Goal: Complete application form

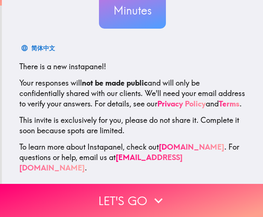
scroll to position [93, 0]
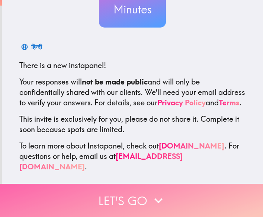
click at [129, 192] on button "Let's go" at bounding box center [131, 200] width 263 height 33
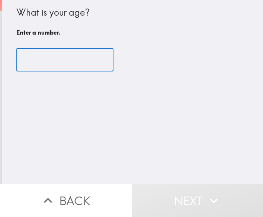
click at [64, 62] on input "number" at bounding box center [64, 59] width 97 height 23
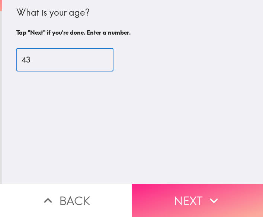
type input "43"
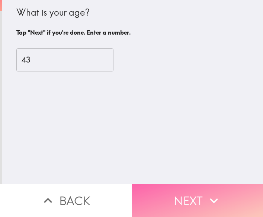
click at [152, 189] on button "Next" at bounding box center [198, 200] width 132 height 33
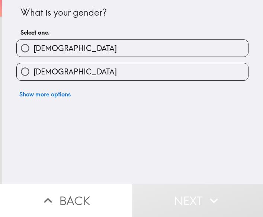
click at [100, 69] on label "[DEMOGRAPHIC_DATA]" at bounding box center [132, 71] width 231 height 17
click at [33, 69] on input "[DEMOGRAPHIC_DATA]" at bounding box center [25, 71] width 17 height 17
radio input "true"
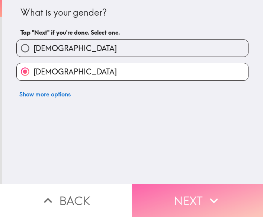
click at [180, 199] on button "Next" at bounding box center [198, 200] width 132 height 33
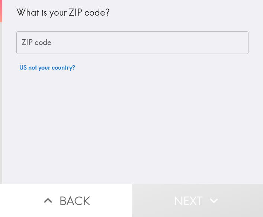
click at [67, 45] on input "ZIP code" at bounding box center [132, 42] width 232 height 23
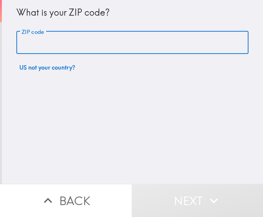
type input "47305"
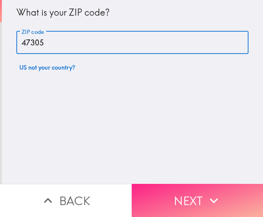
click at [157, 189] on button "Next" at bounding box center [198, 200] width 132 height 33
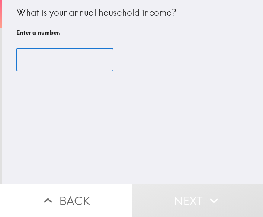
click at [54, 60] on input "number" at bounding box center [64, 59] width 97 height 23
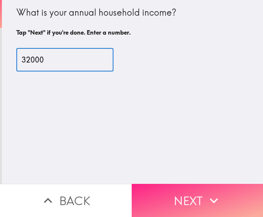
type input "32000"
click at [166, 192] on button "Next" at bounding box center [198, 200] width 132 height 33
